Goal: Task Accomplishment & Management: Use online tool/utility

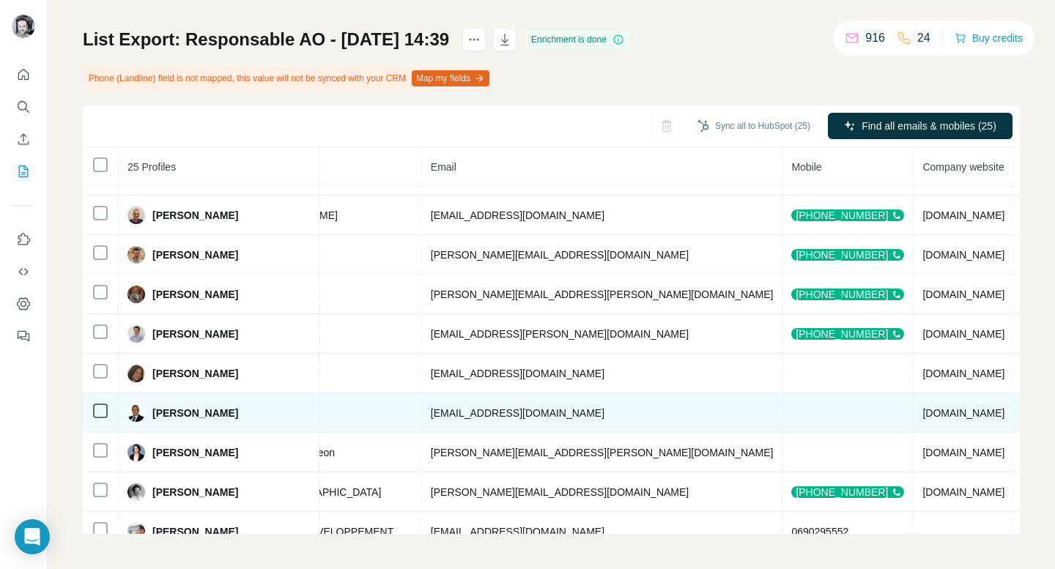
scroll to position [0, 457]
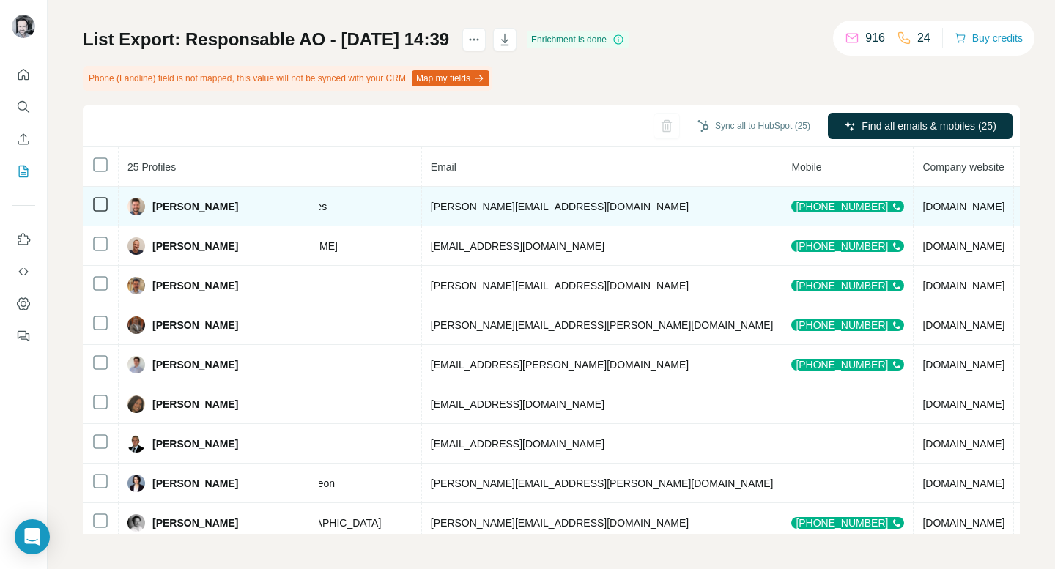
click at [791, 208] on div "[PHONE_NUMBER]" at bounding box center [847, 207] width 113 height 12
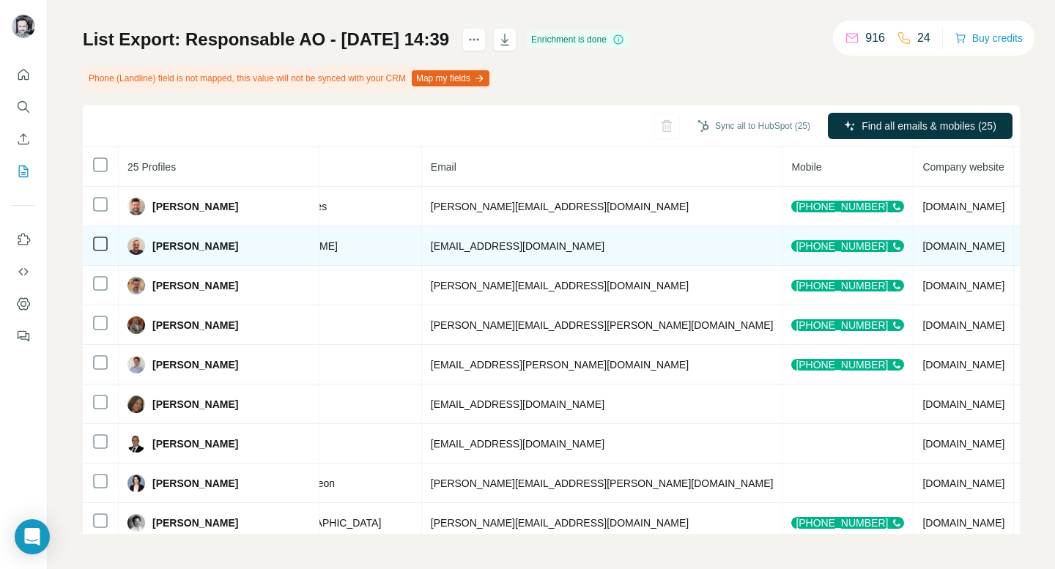
click at [791, 246] on div "[PHONE_NUMBER]" at bounding box center [847, 246] width 113 height 12
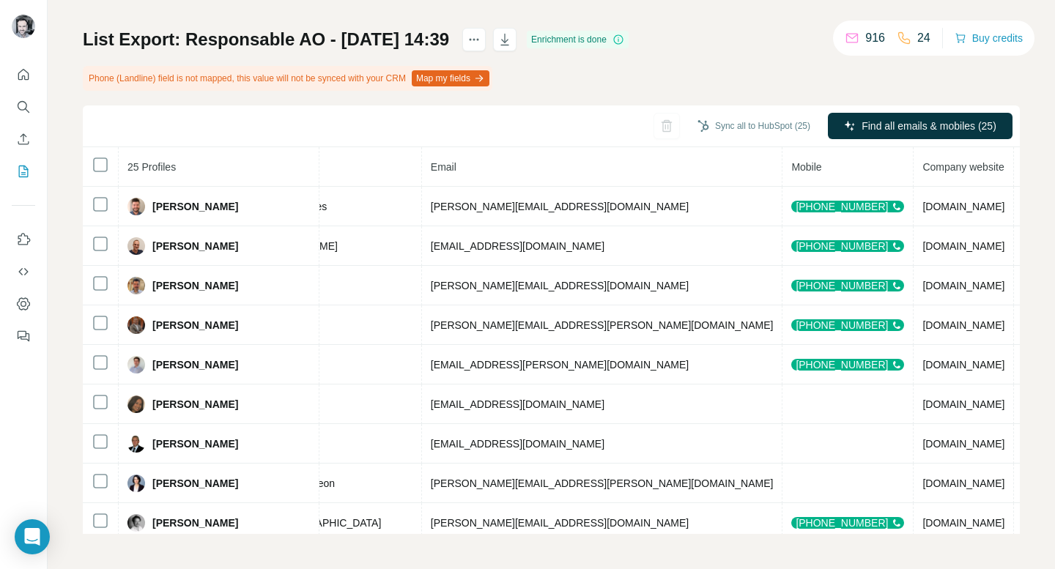
click at [974, 84] on div "List Export: Responsable AO - [DATE] 14:39 Enrichment is done Phone (Landline) …" at bounding box center [551, 281] width 937 height 506
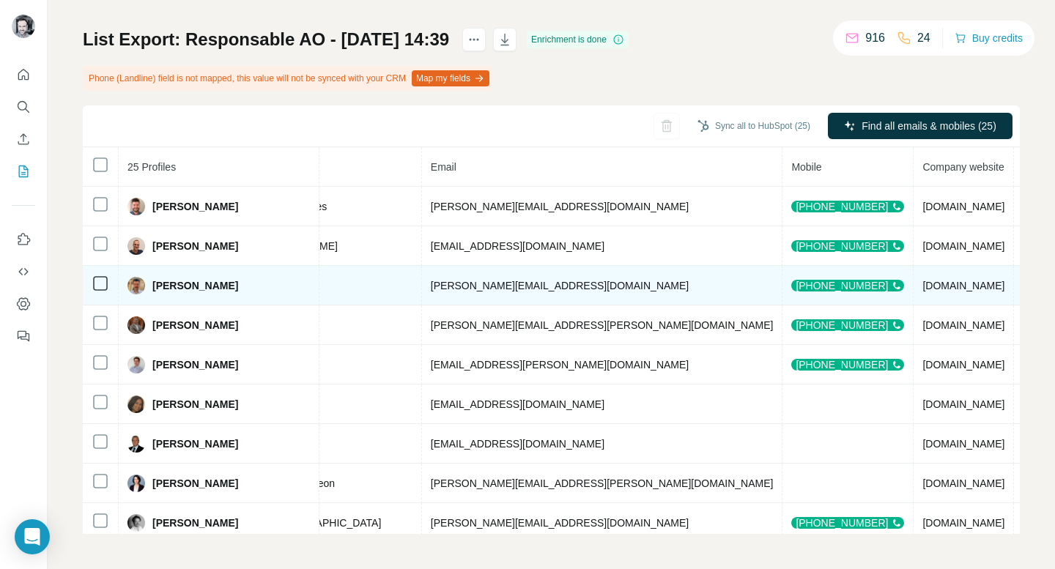
click at [791, 287] on div "[PHONE_NUMBER]" at bounding box center [847, 286] width 113 height 12
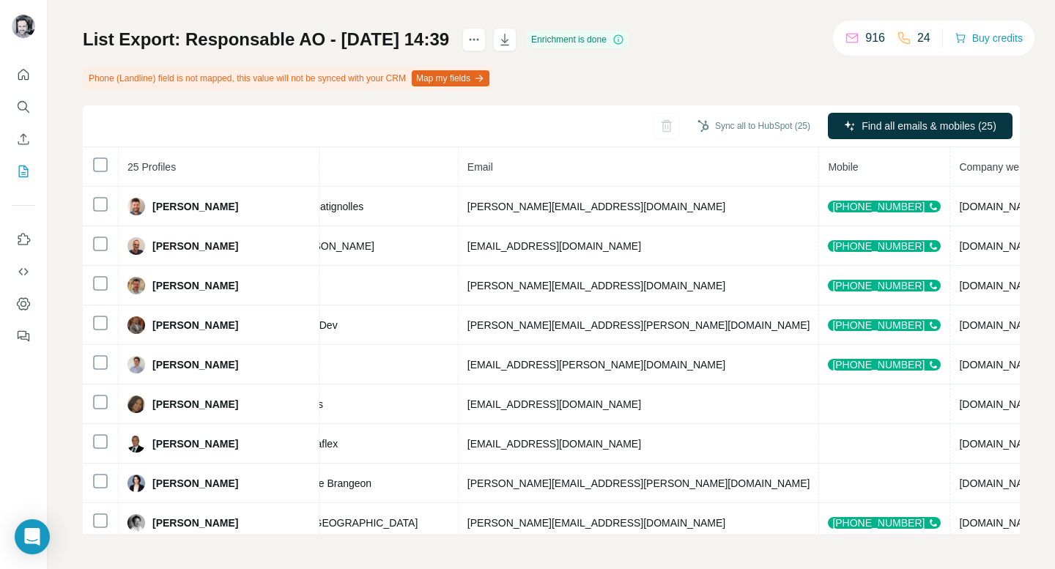
scroll to position [0, 470]
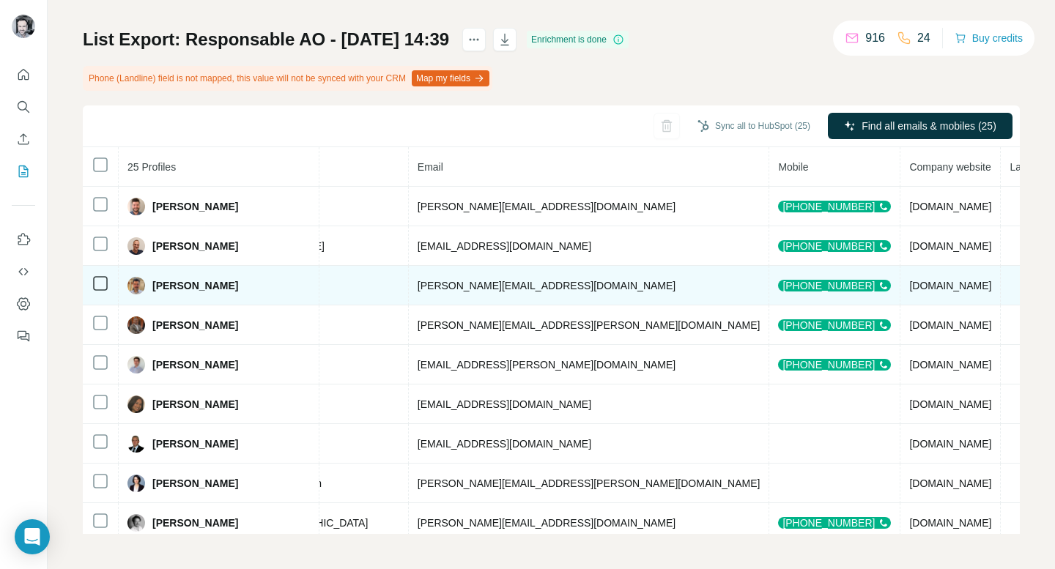
click at [778, 285] on div "[PHONE_NUMBER]" at bounding box center [834, 286] width 113 height 12
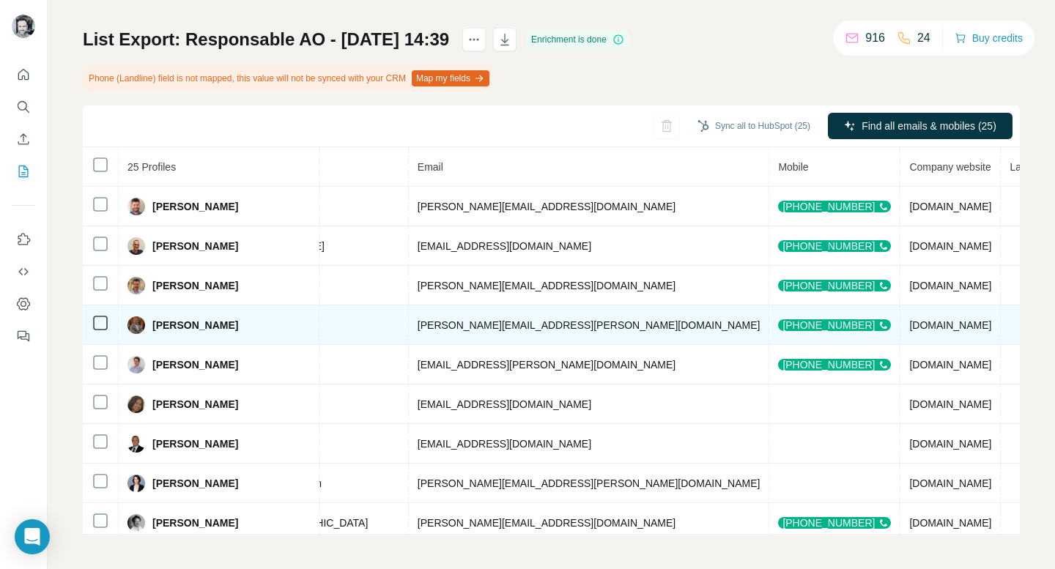
click at [778, 325] on div "[PHONE_NUMBER]" at bounding box center [834, 326] width 113 height 12
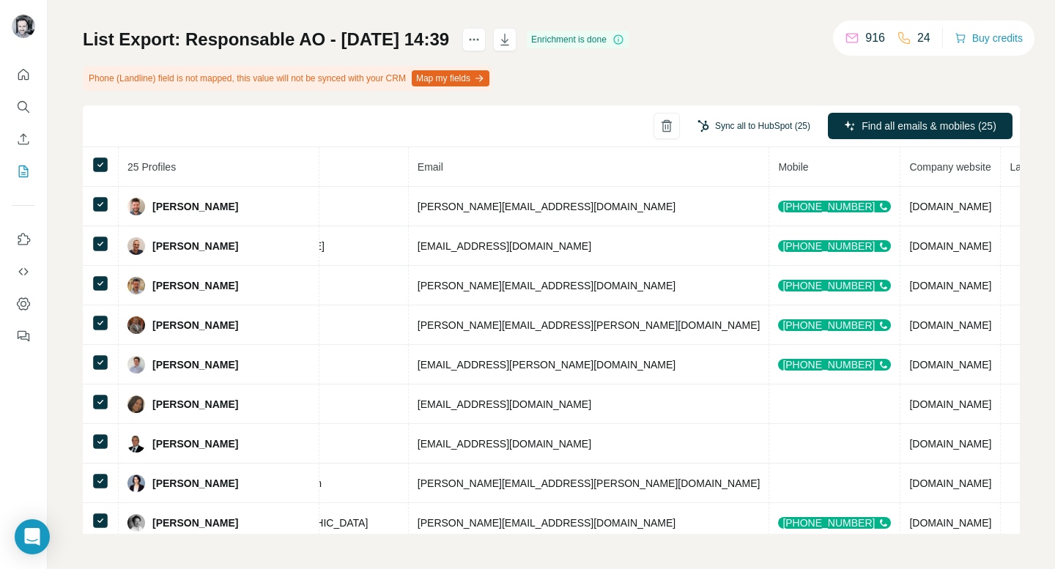
click at [718, 128] on button "Sync all to HubSpot (25)" at bounding box center [753, 126] width 133 height 22
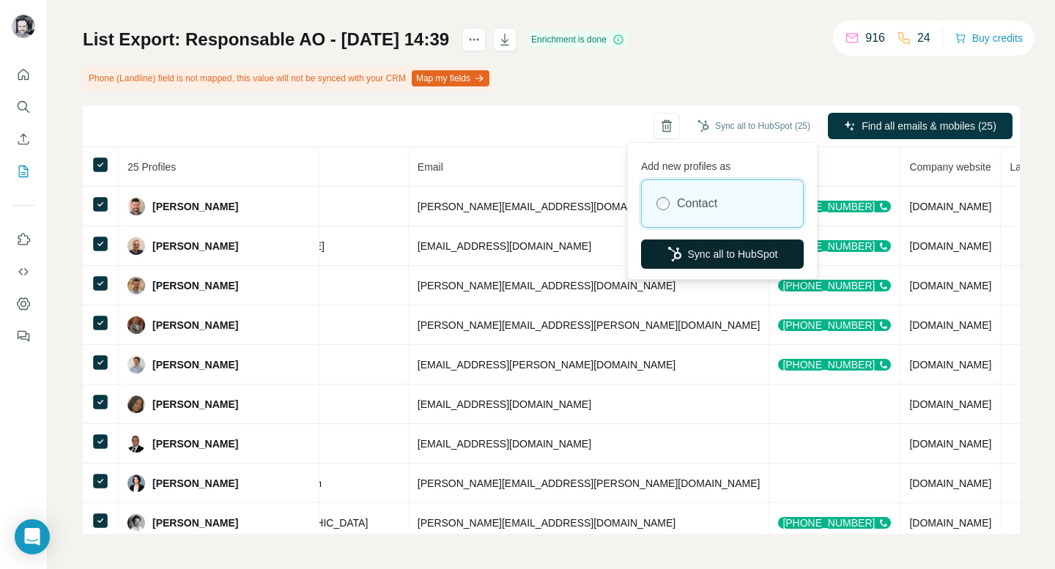
click at [716, 260] on button "Sync all to HubSpot" at bounding box center [722, 254] width 163 height 29
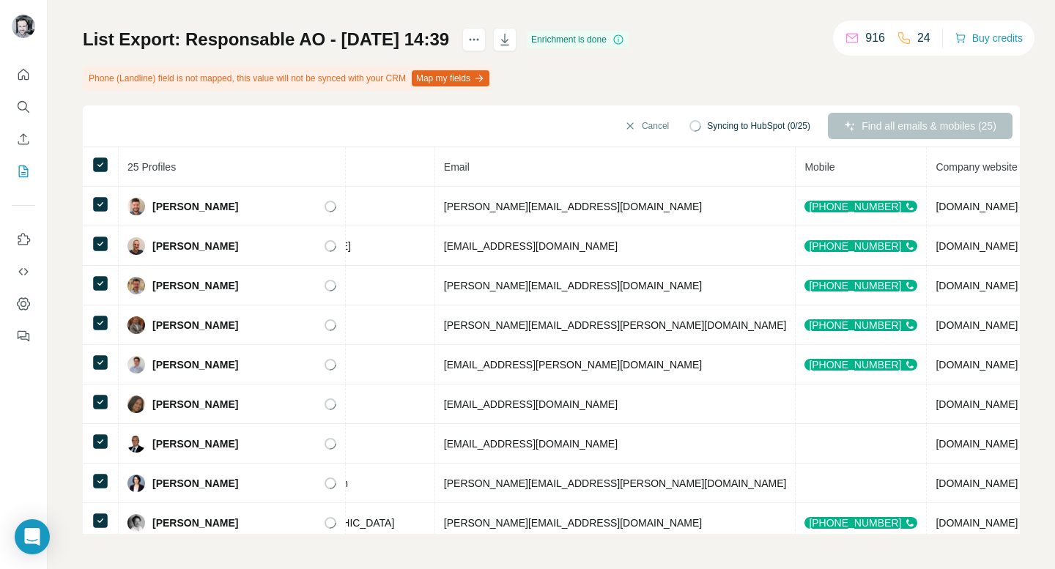
click at [745, 66] on div "List Export: Responsable AO - [DATE] 14:39 Enrichment is done Phone (Landline) …" at bounding box center [551, 281] width 937 height 506
